Goal: Check status: Check status

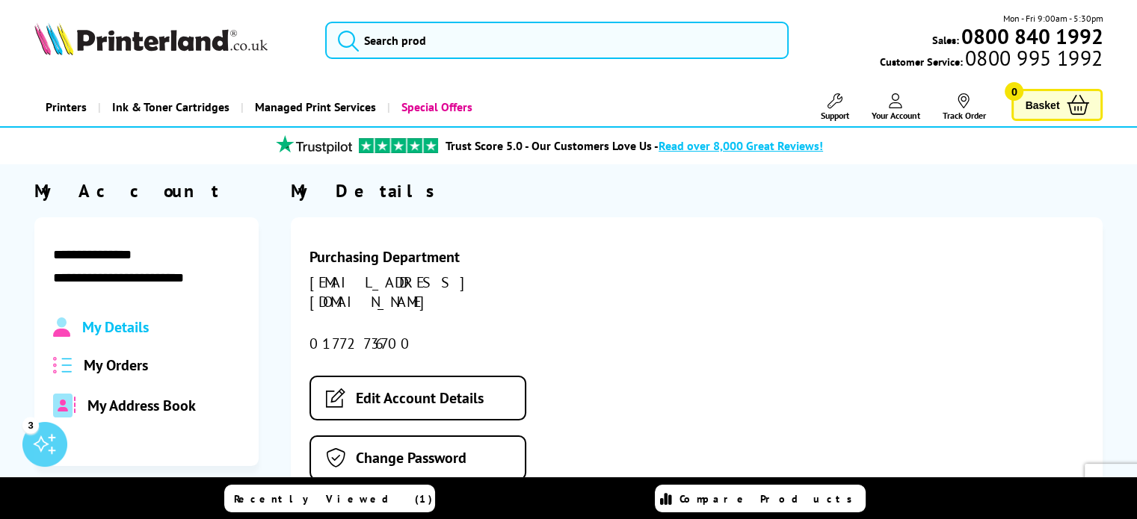
click at [891, 108] on icon at bounding box center [895, 100] width 13 height 15
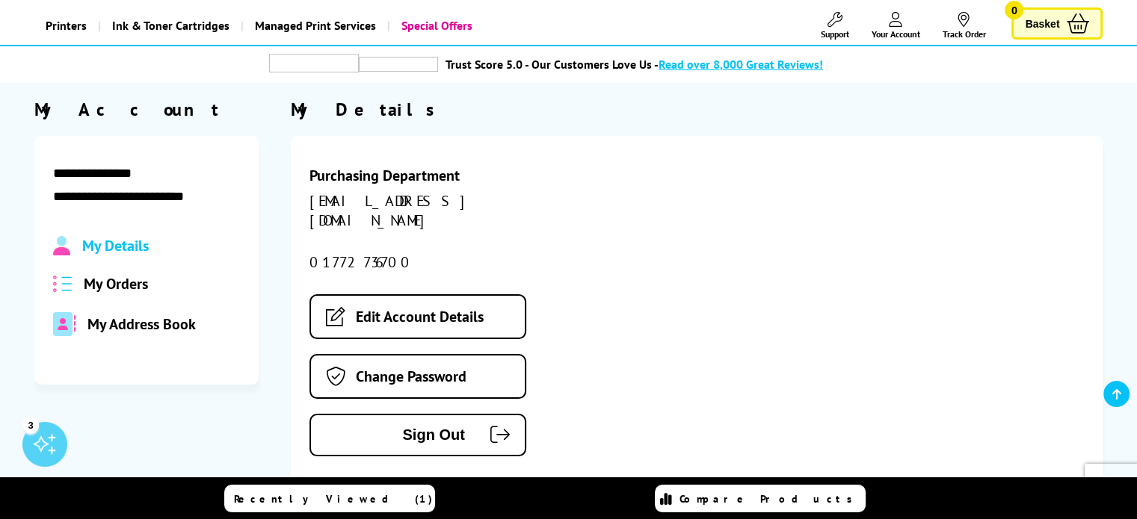
scroll to position [149, 0]
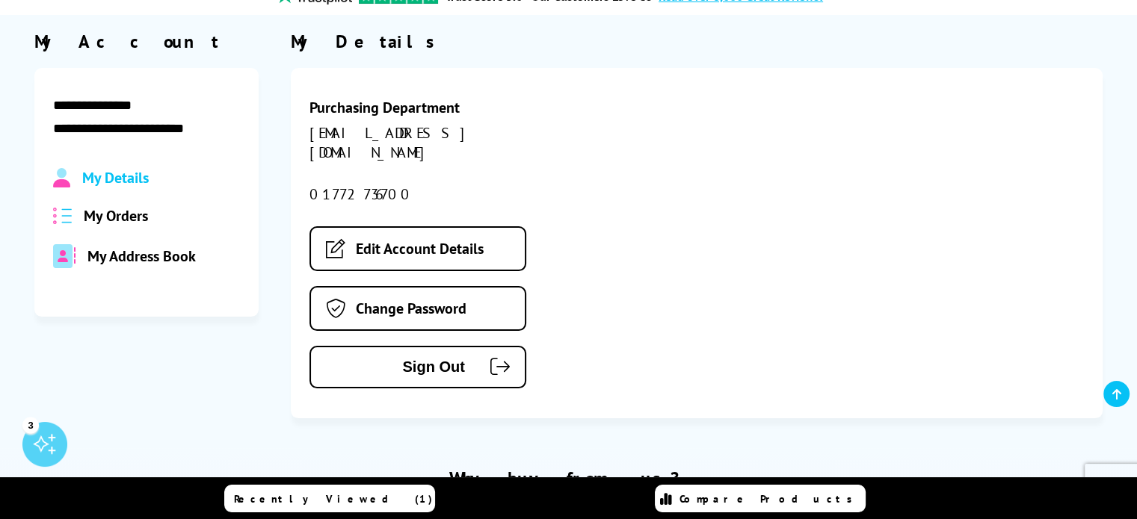
click at [89, 215] on span "My Orders" at bounding box center [116, 215] width 64 height 19
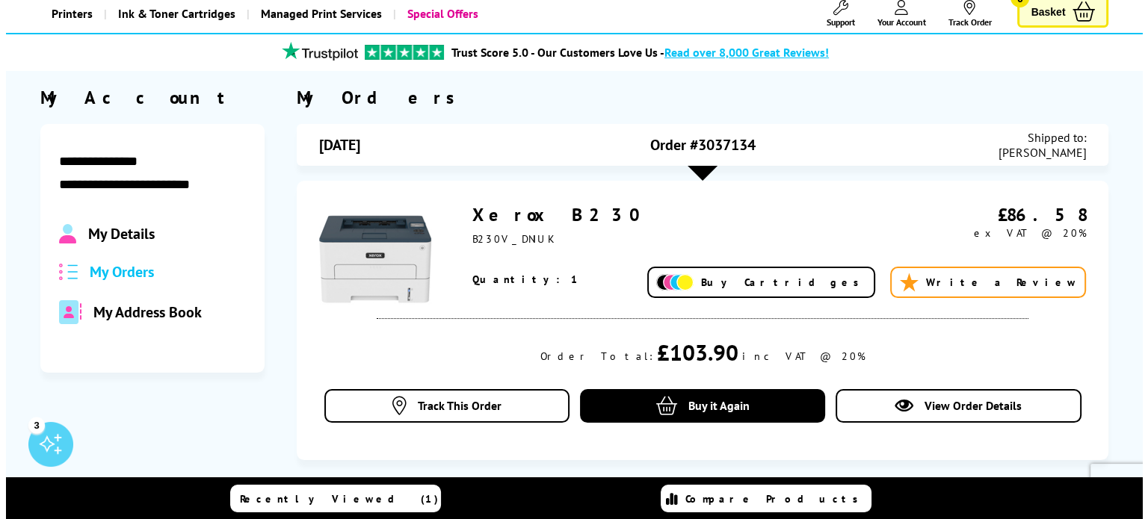
scroll to position [75, 0]
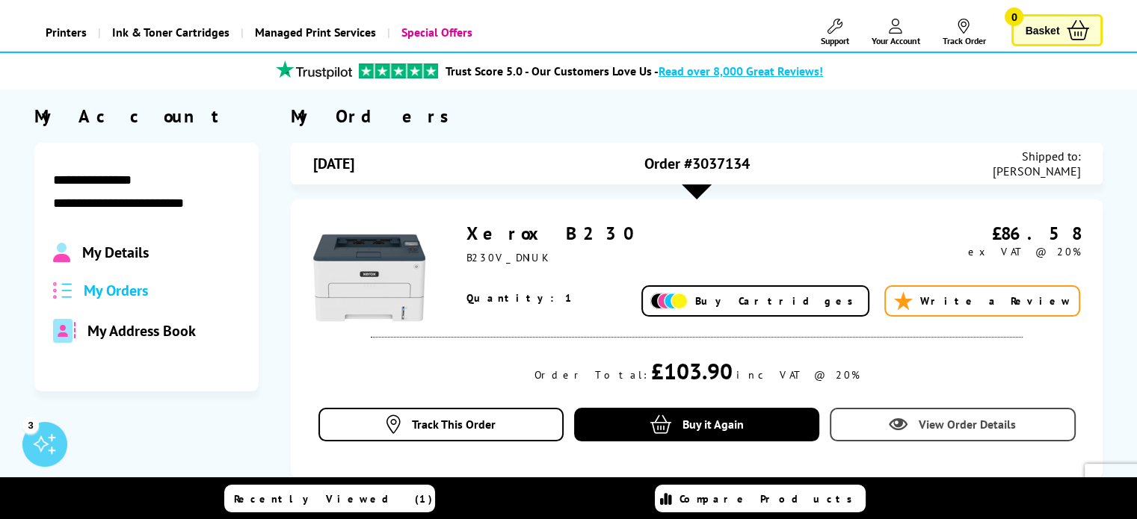
click at [972, 436] on link "View Order Details" at bounding box center [952, 425] width 246 height 34
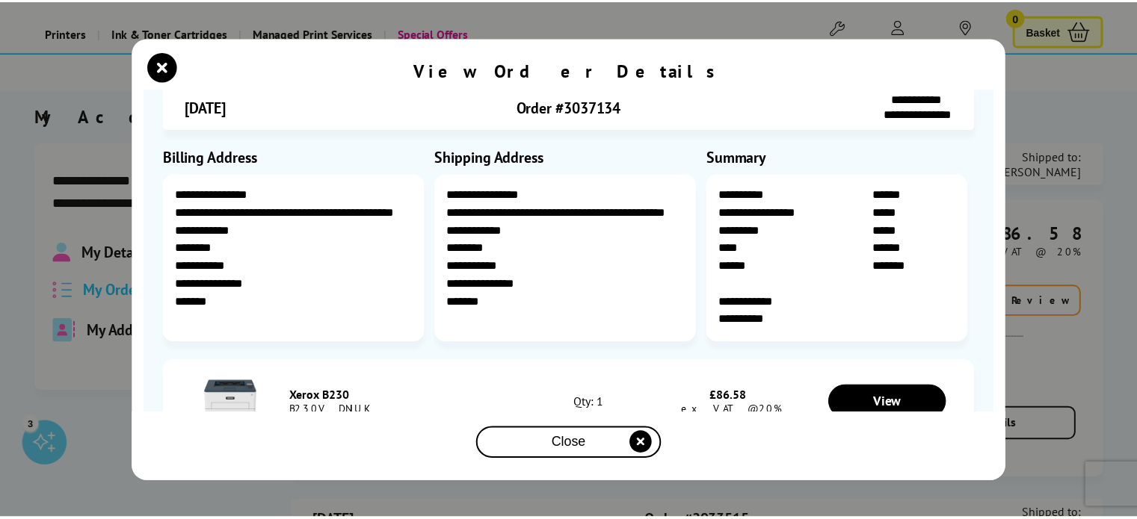
scroll to position [0, 0]
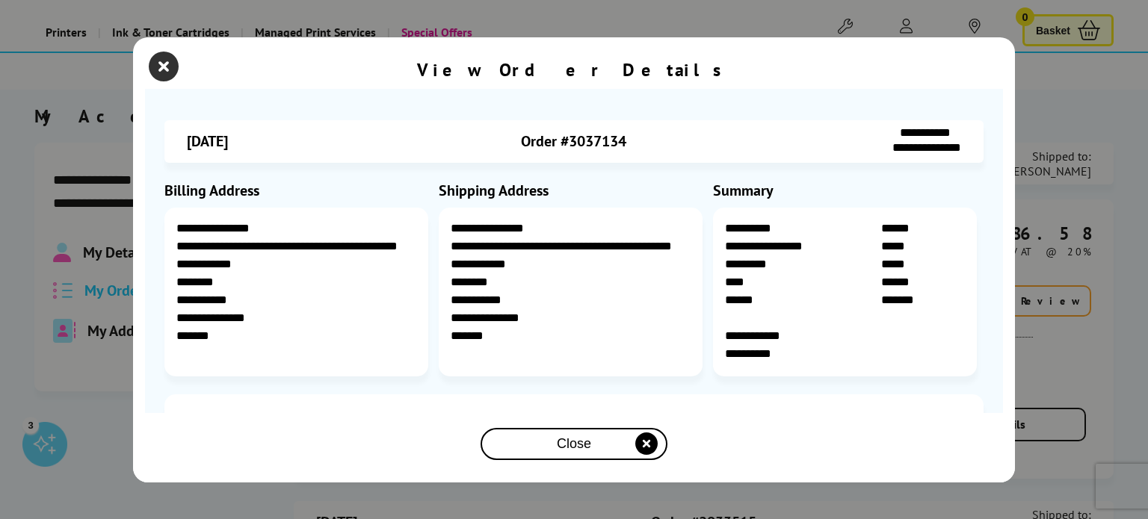
click at [158, 69] on icon "close modal" at bounding box center [164, 67] width 30 height 30
